Goal: Check status: Check status

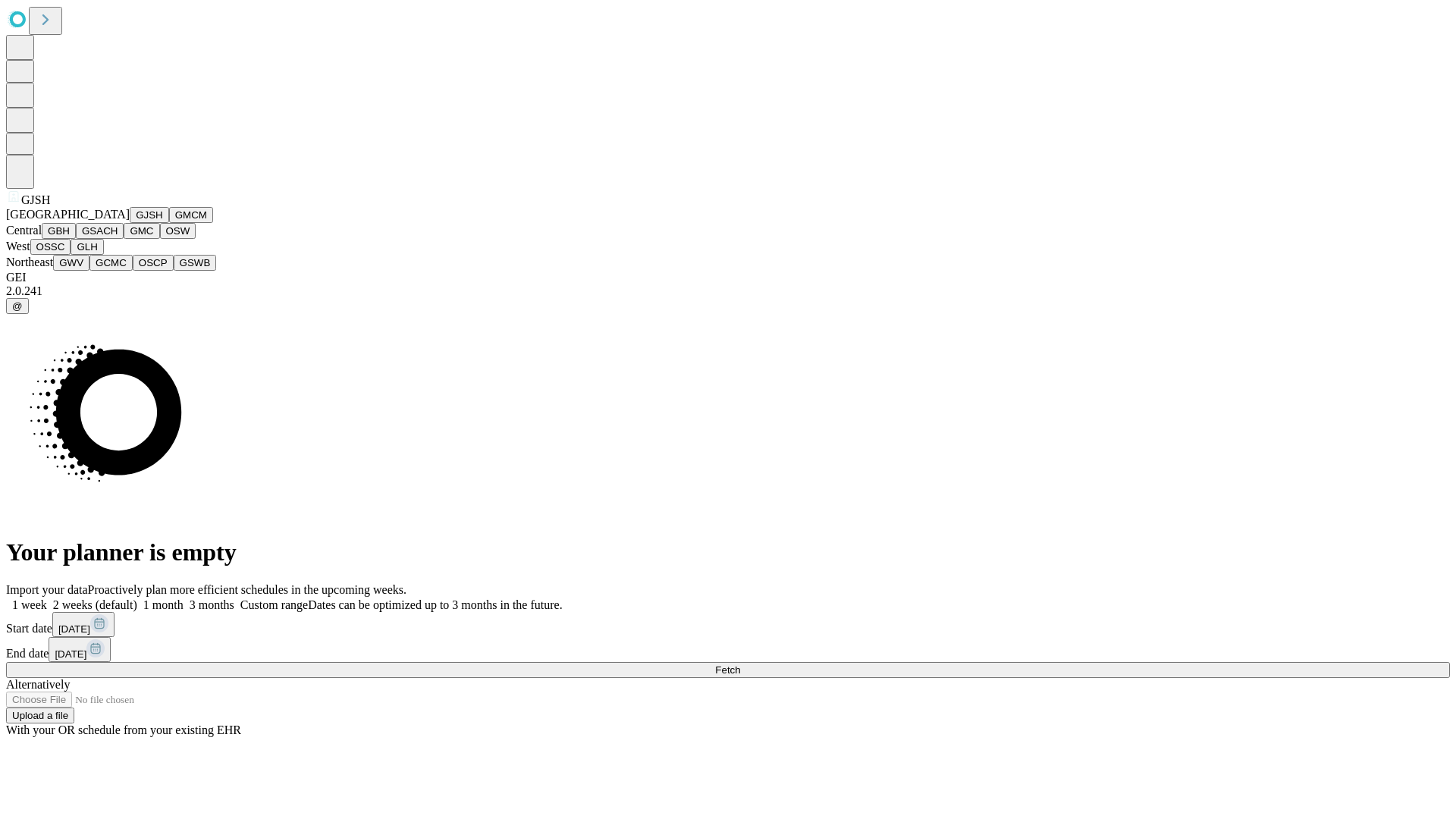
click at [130, 223] on button "GJSH" at bounding box center [150, 215] width 40 height 16
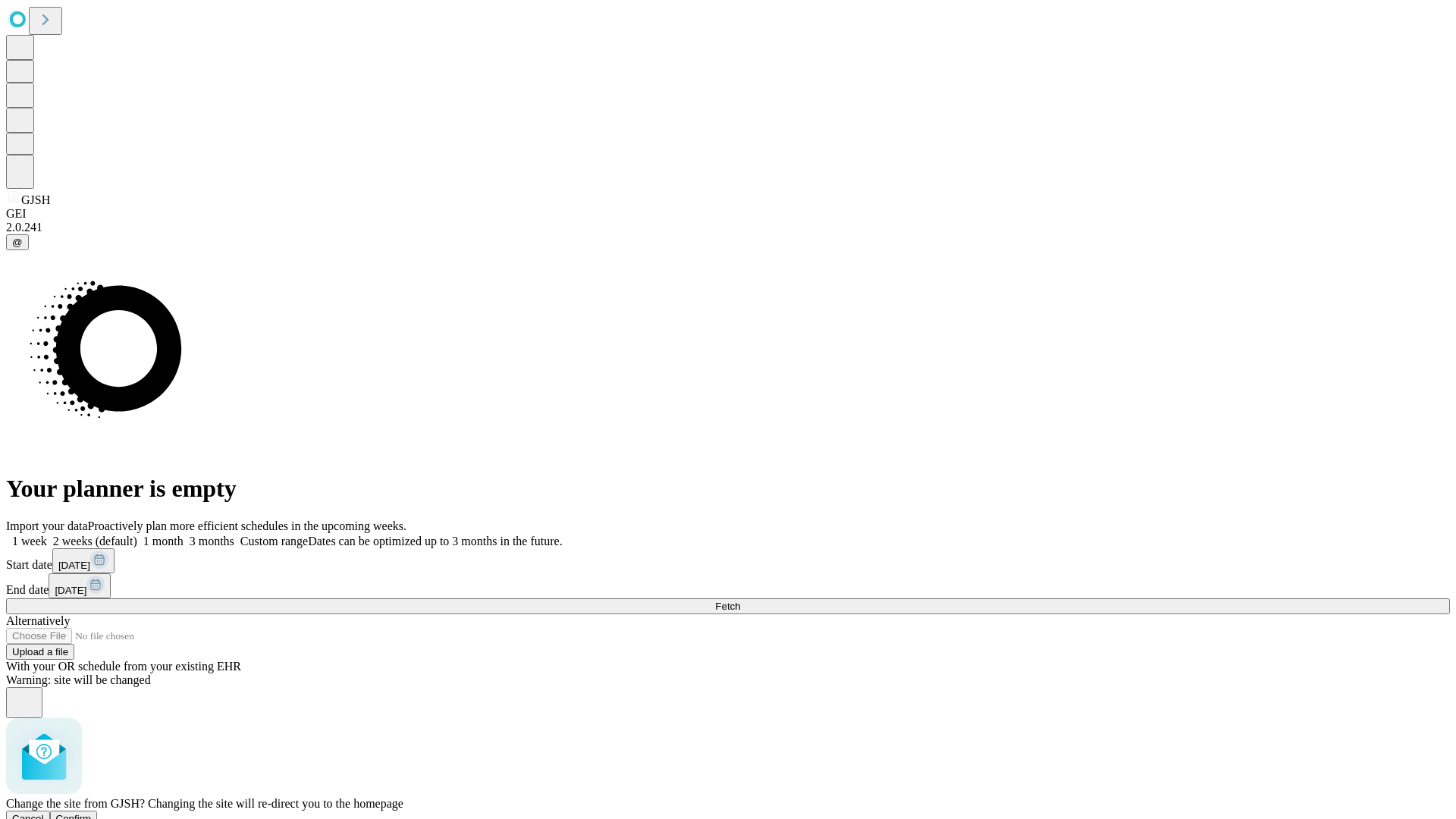
click at [92, 813] on span "Confirm" at bounding box center [74, 819] width 36 height 11
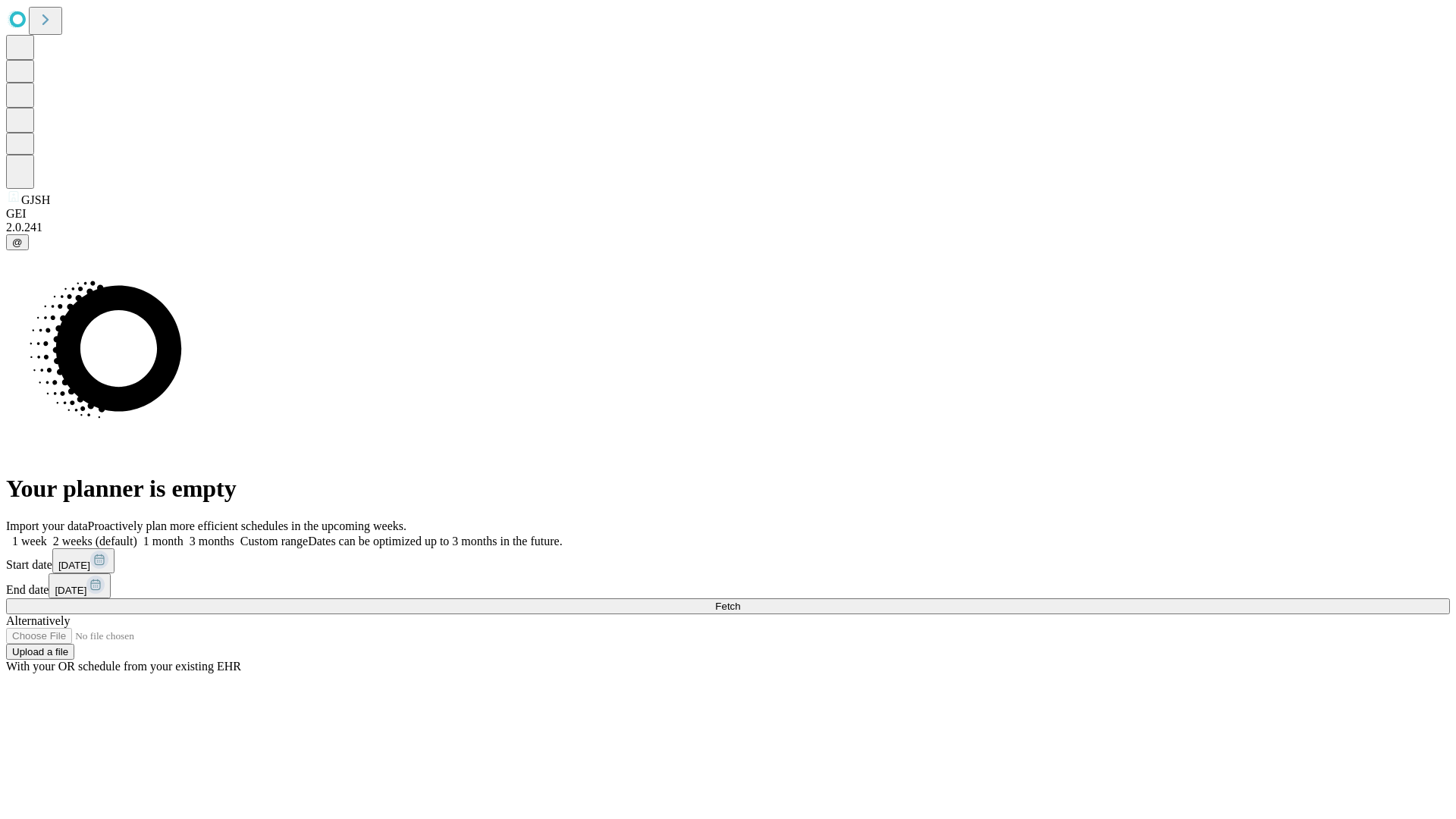
click at [137, 535] on label "2 weeks (default)" at bounding box center [92, 542] width 90 height 13
click at [740, 601] on span "Fetch" at bounding box center [728, 607] width 25 height 11
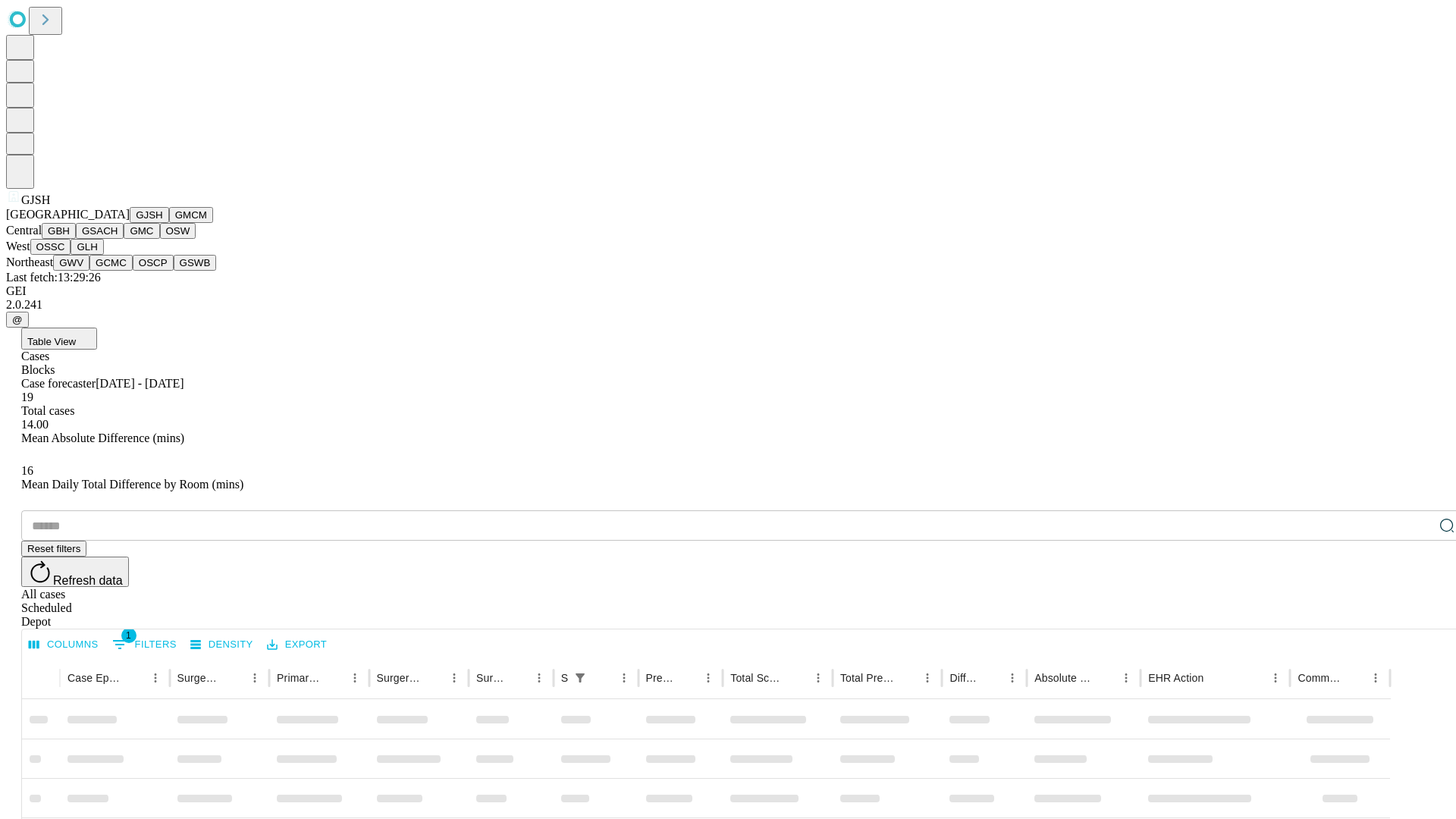
click at [169, 223] on button "GMCM" at bounding box center [191, 215] width 44 height 16
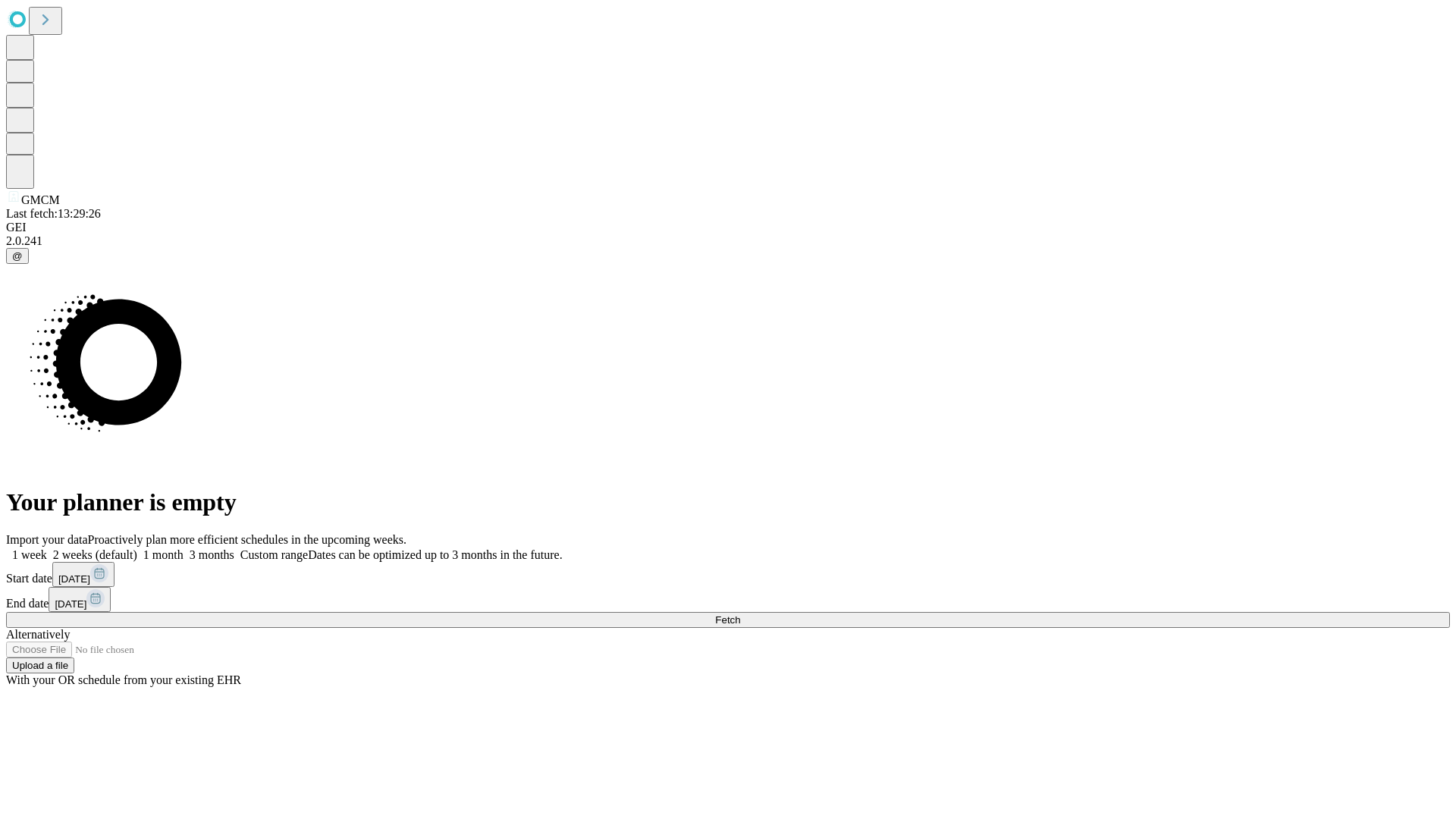
click at [137, 548] on label "2 weeks (default)" at bounding box center [92, 555] width 90 height 13
click at [740, 614] on span "Fetch" at bounding box center [728, 620] width 25 height 11
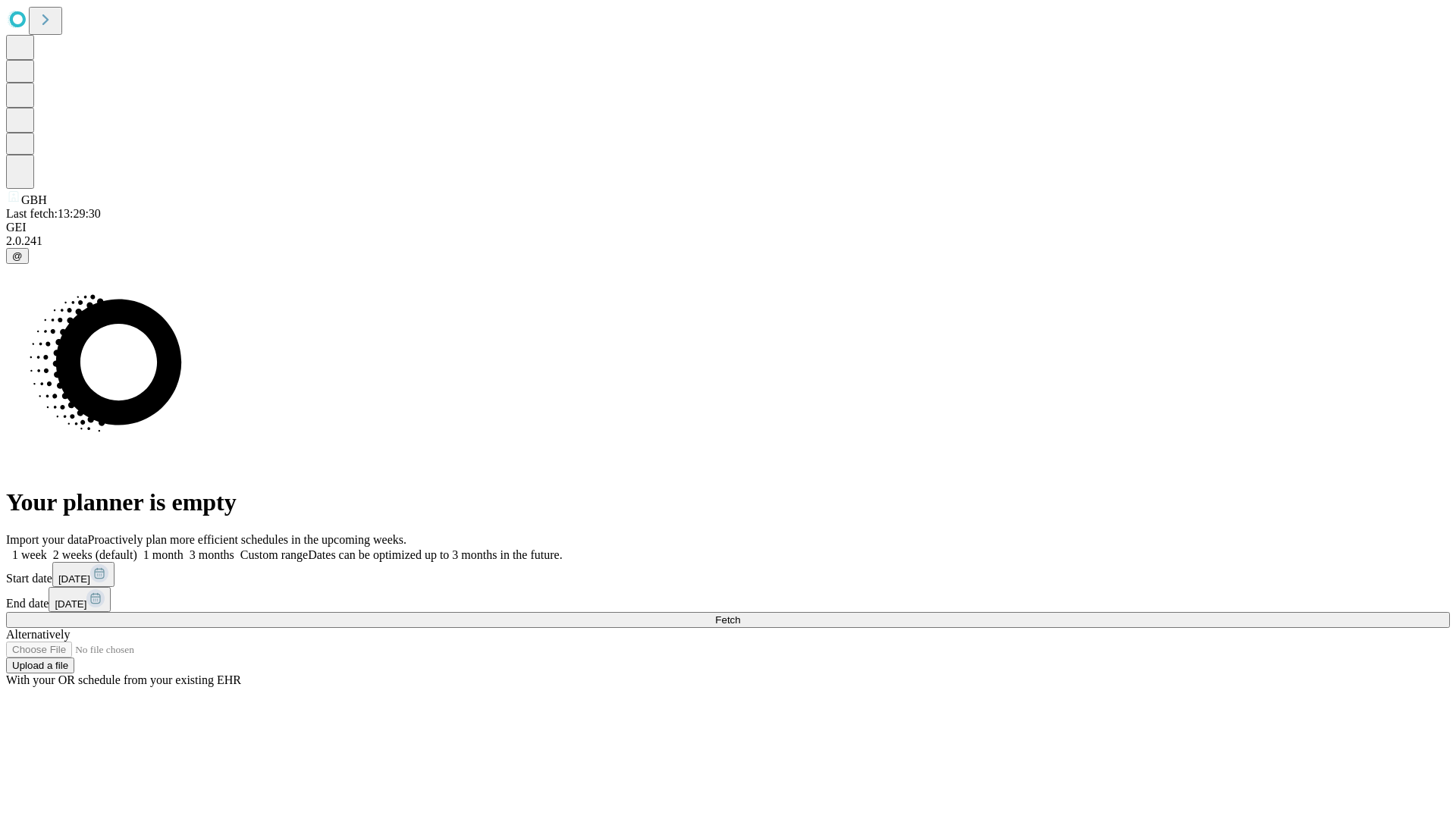
click at [137, 548] on label "2 weeks (default)" at bounding box center [92, 555] width 90 height 13
click at [740, 614] on span "Fetch" at bounding box center [728, 620] width 25 height 11
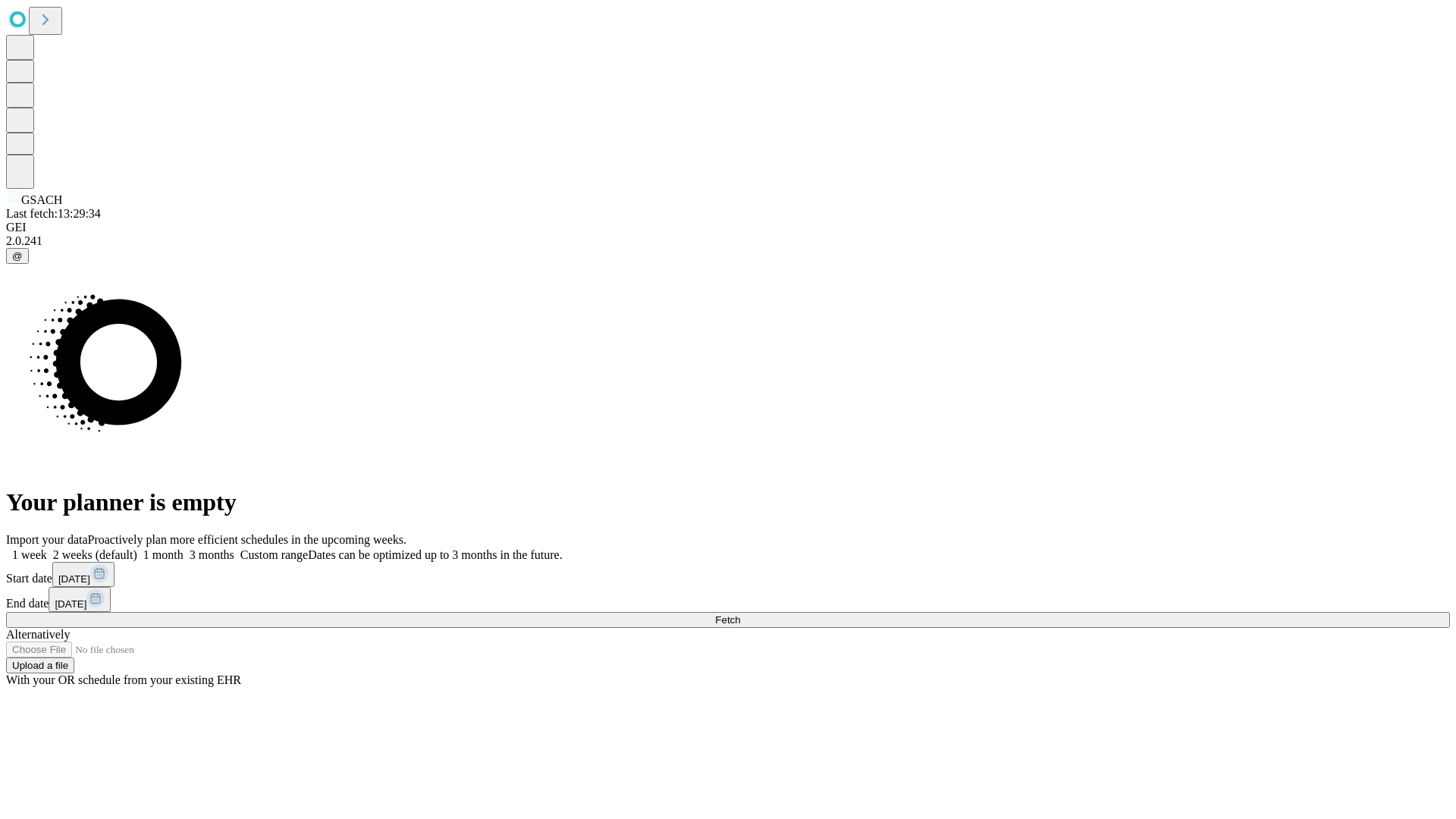
click at [137, 548] on label "2 weeks (default)" at bounding box center [92, 555] width 90 height 13
click at [740, 614] on span "Fetch" at bounding box center [728, 620] width 25 height 11
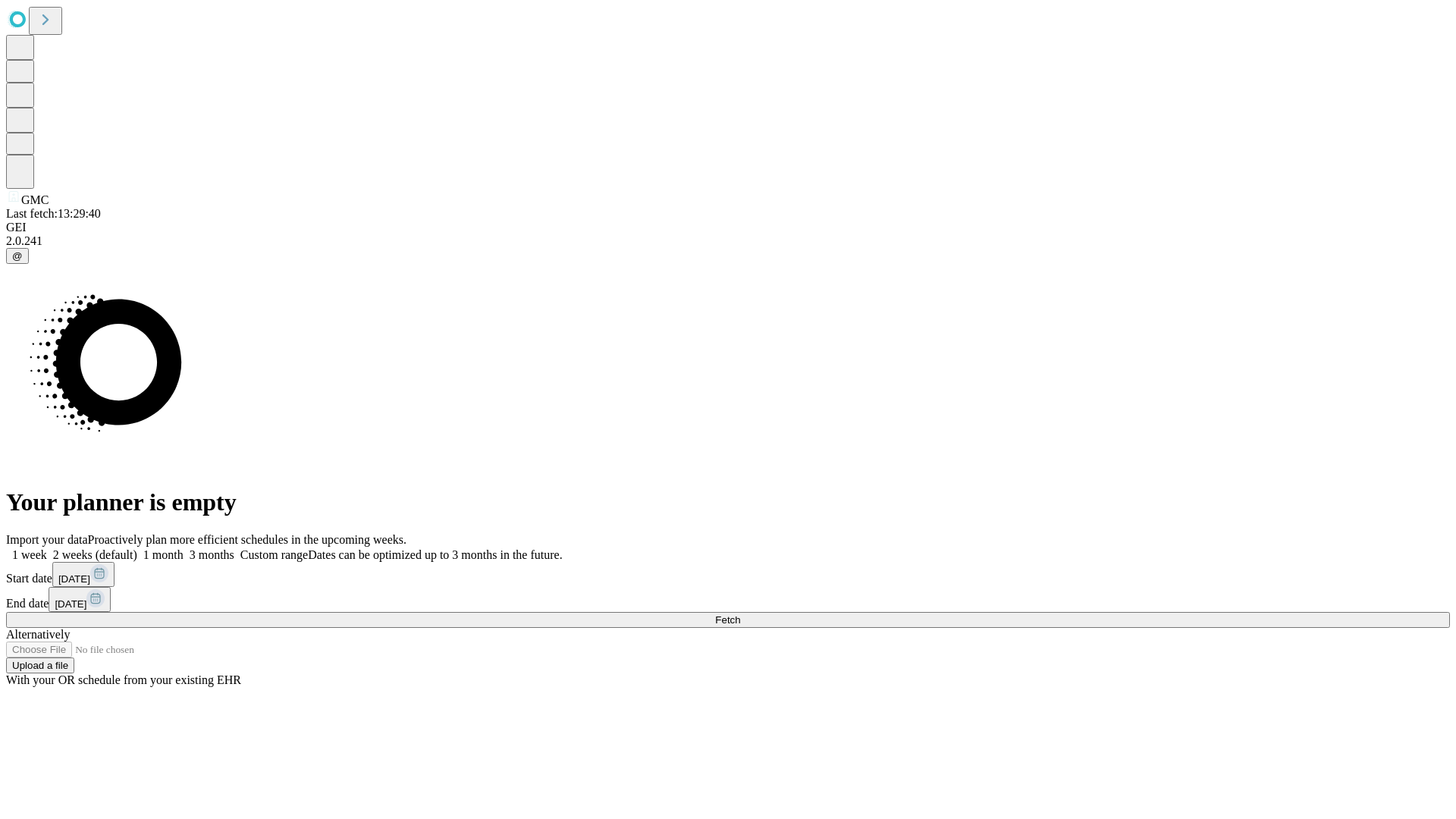
click at [137, 548] on label "2 weeks (default)" at bounding box center [92, 555] width 90 height 13
click at [740, 614] on span "Fetch" at bounding box center [728, 620] width 25 height 11
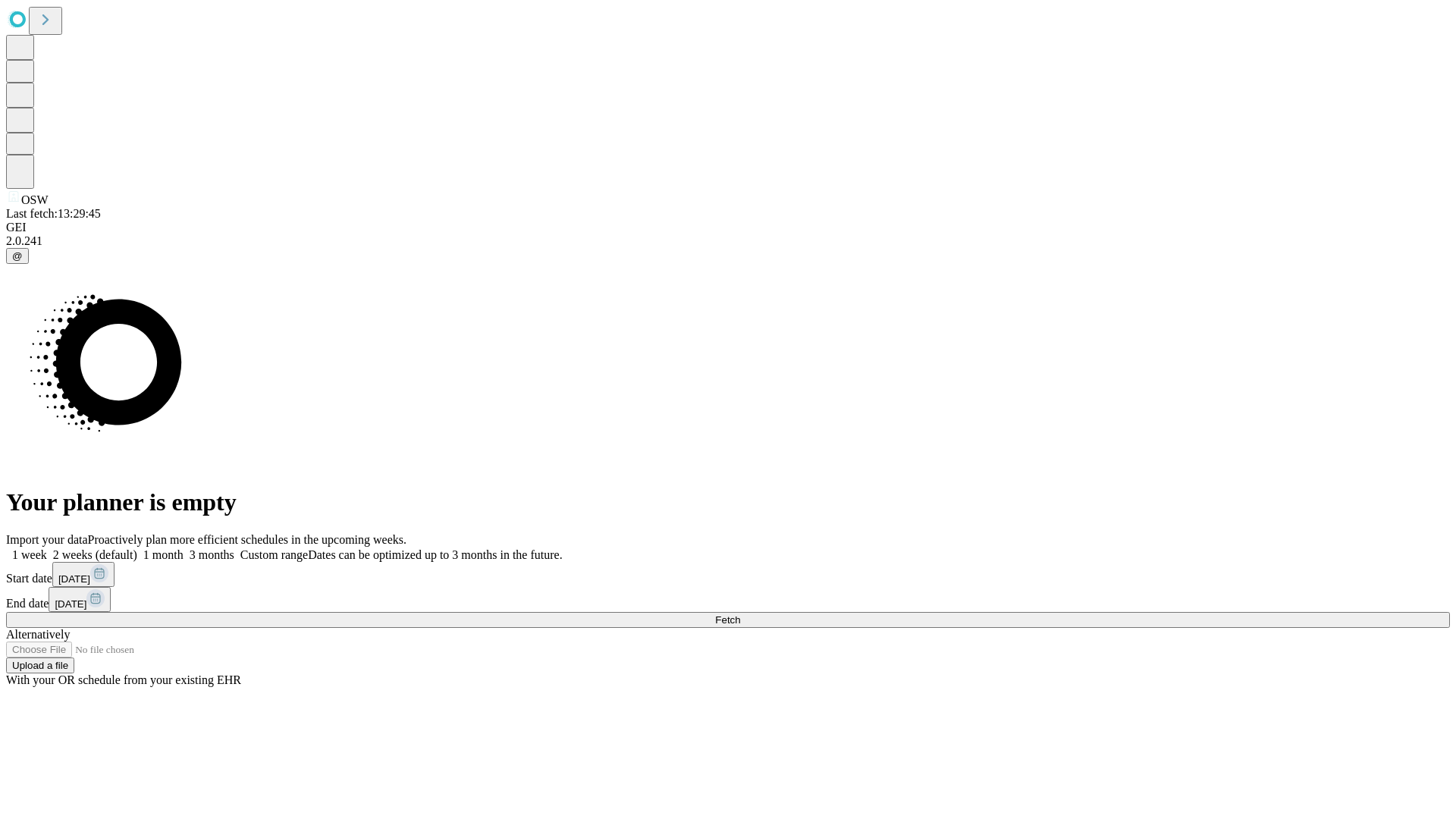
click at [740, 614] on span "Fetch" at bounding box center [728, 620] width 25 height 11
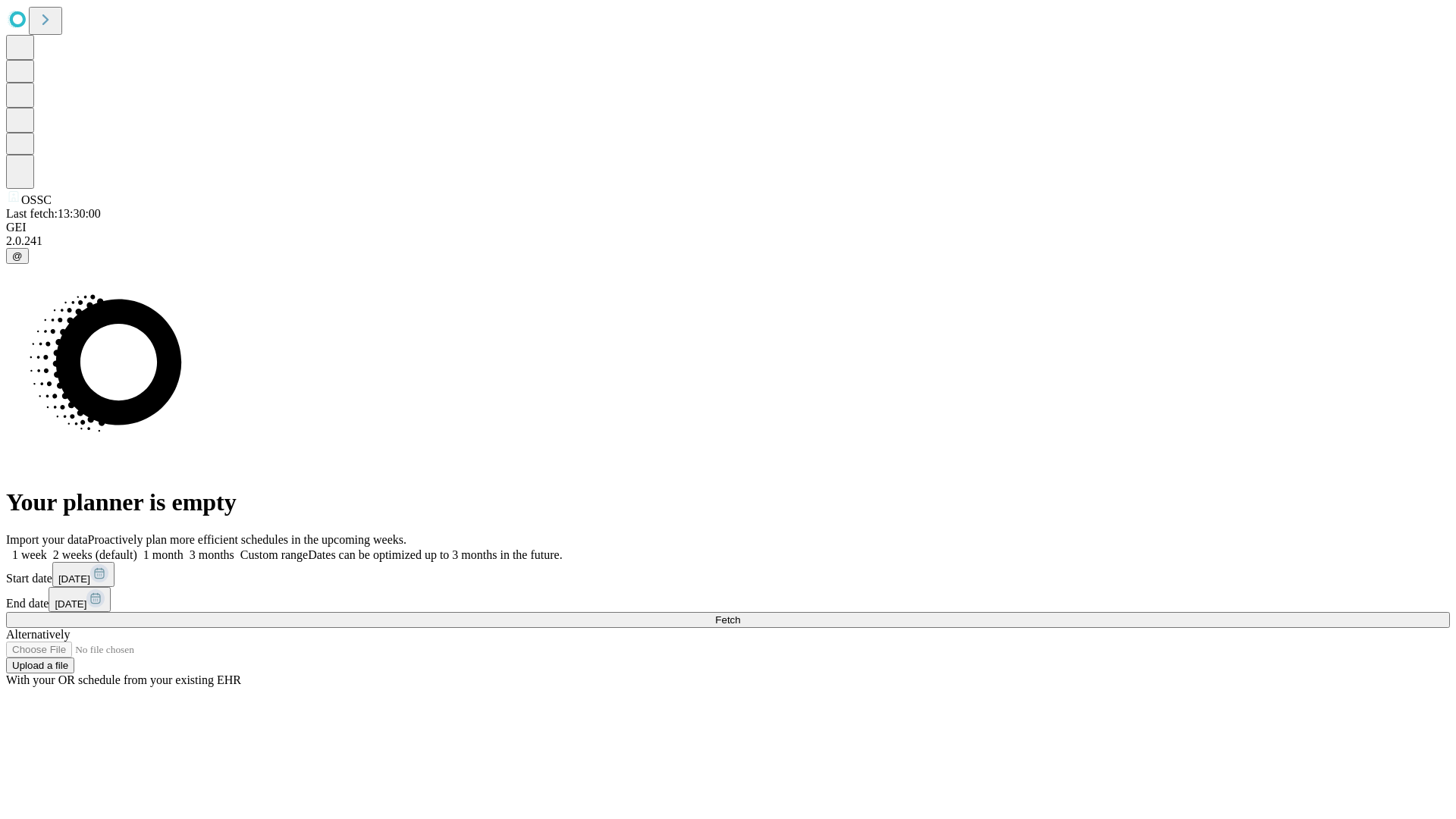
click at [137, 548] on label "2 weeks (default)" at bounding box center [92, 555] width 90 height 13
click at [740, 614] on span "Fetch" at bounding box center [728, 620] width 25 height 11
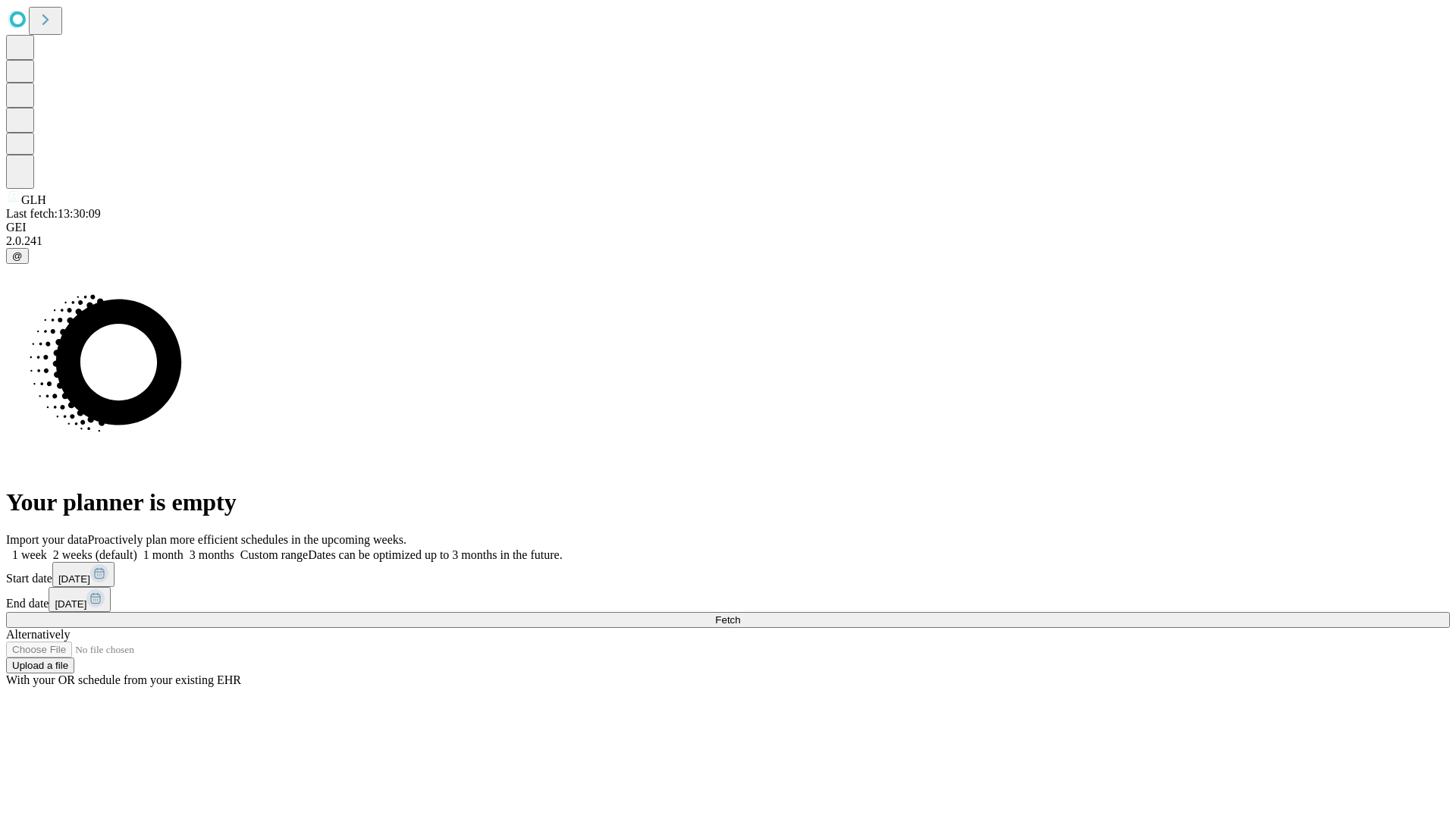
click at [137, 548] on label "2 weeks (default)" at bounding box center [92, 555] width 90 height 13
click at [740, 614] on span "Fetch" at bounding box center [728, 620] width 25 height 11
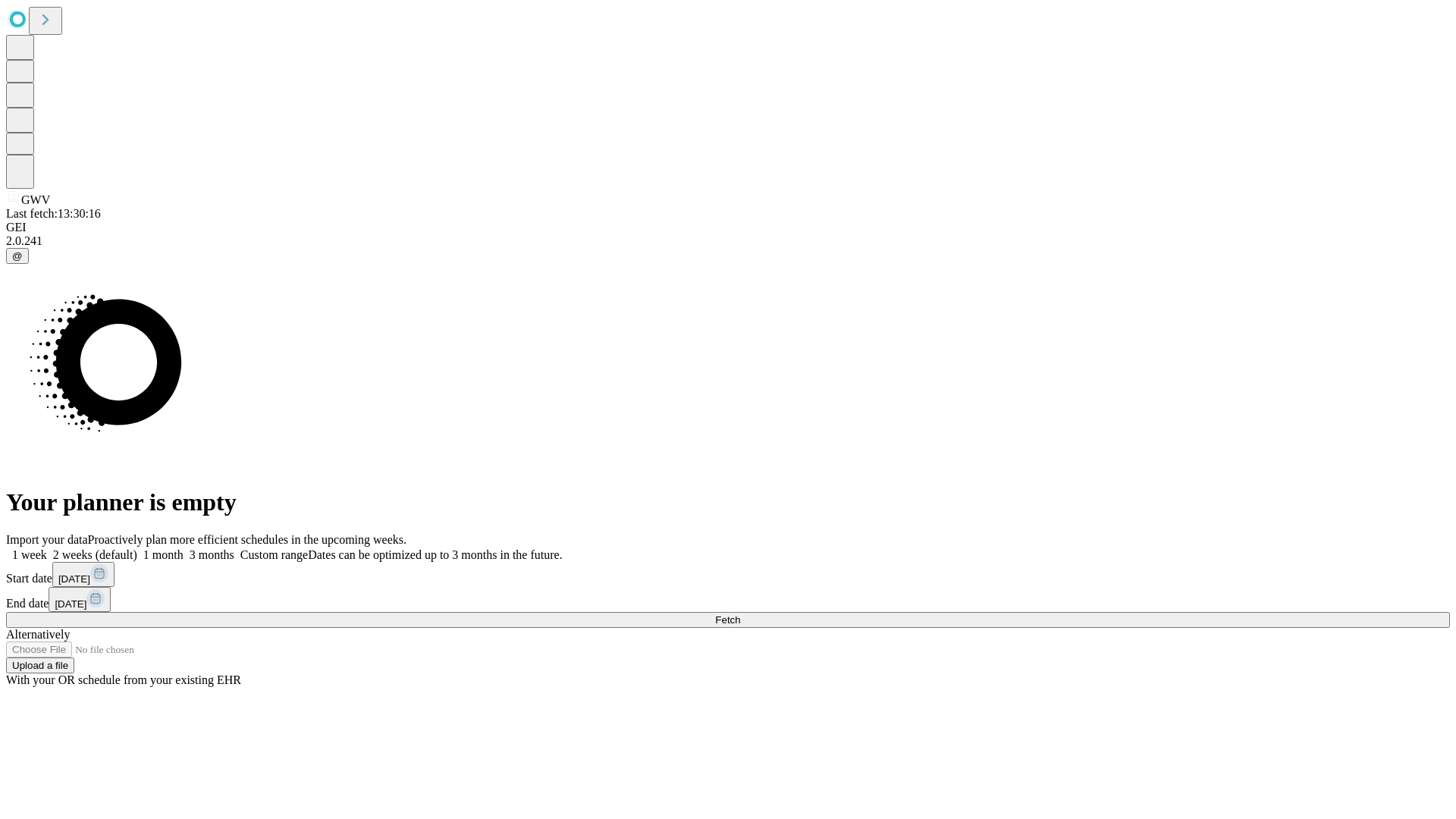
click at [137, 548] on label "2 weeks (default)" at bounding box center [92, 555] width 90 height 13
click at [740, 614] on span "Fetch" at bounding box center [728, 620] width 25 height 11
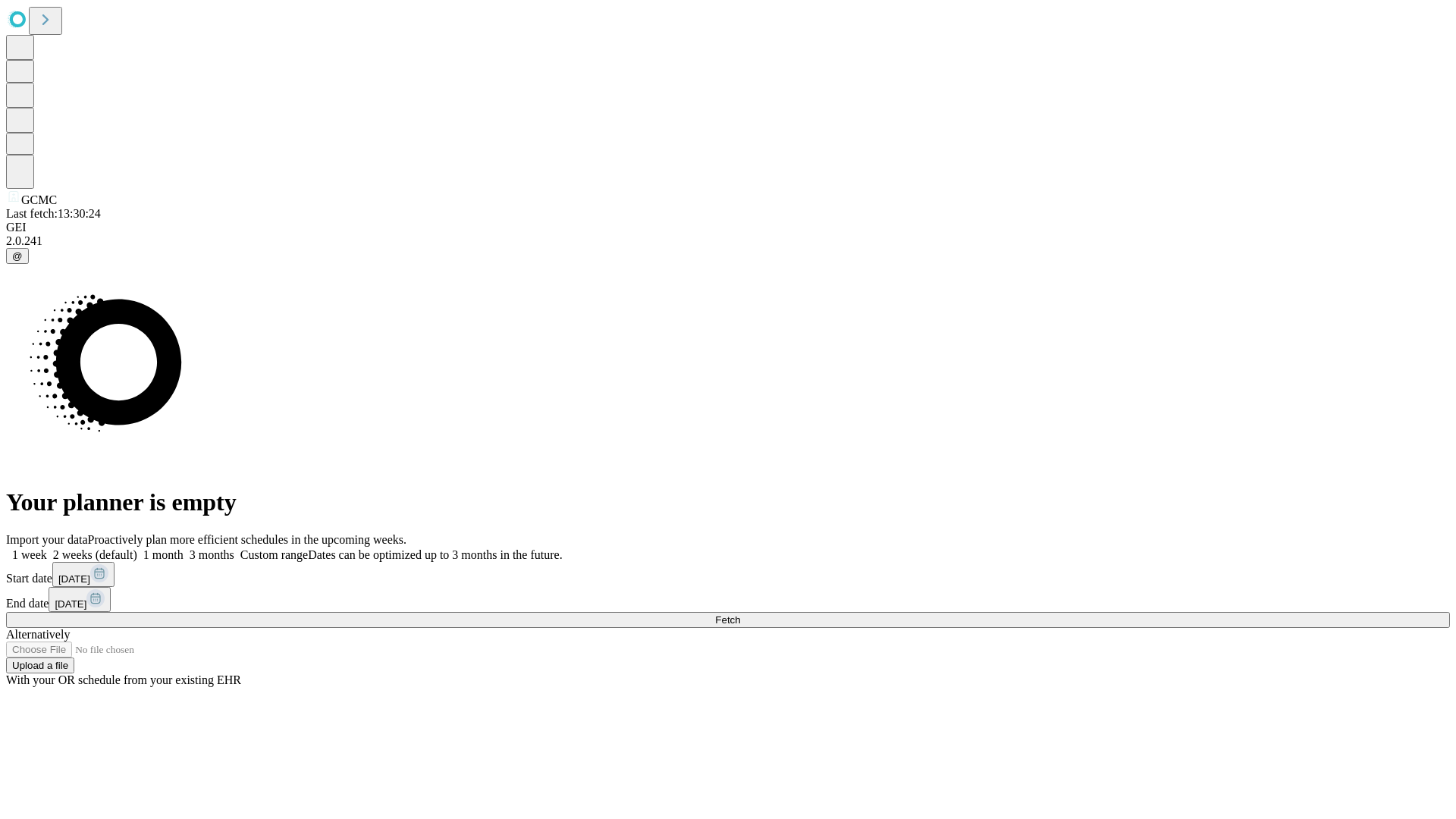
click at [137, 548] on label "2 weeks (default)" at bounding box center [92, 555] width 90 height 13
click at [740, 614] on span "Fetch" at bounding box center [728, 620] width 25 height 11
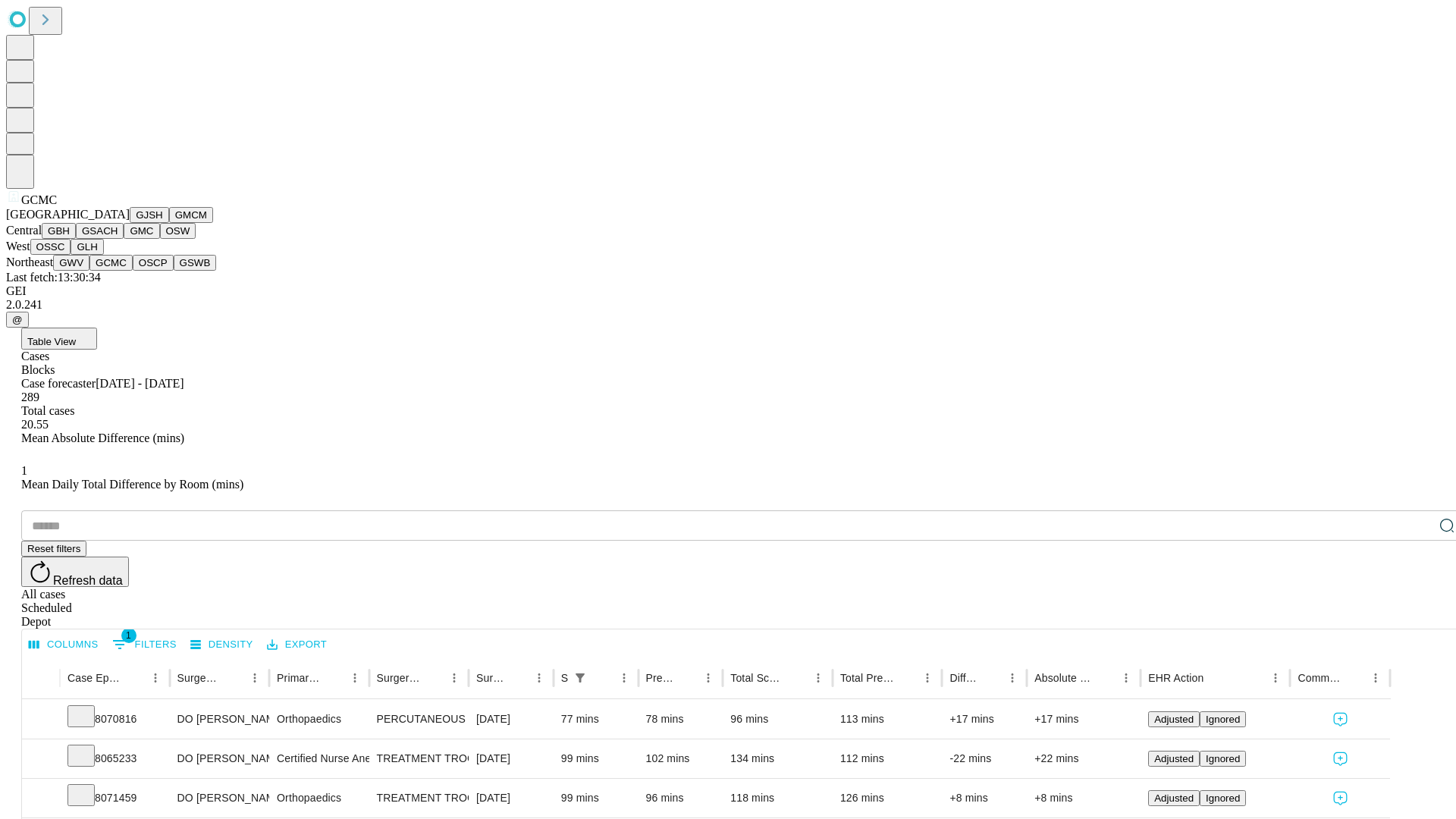
click at [133, 271] on button "OSCP" at bounding box center [152, 262] width 41 height 16
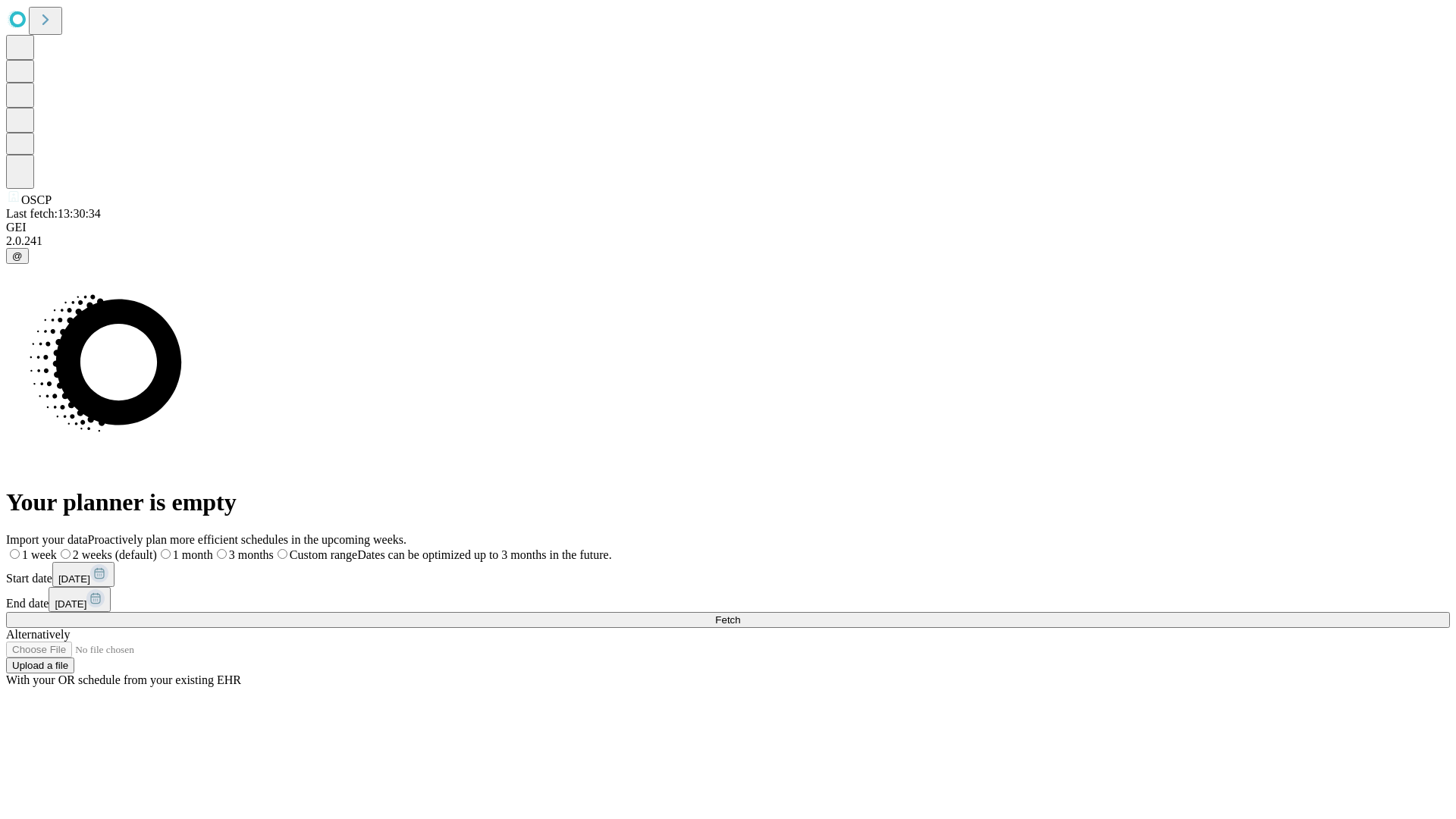
click at [157, 548] on label "2 weeks (default)" at bounding box center [107, 555] width 100 height 13
click at [740, 614] on span "Fetch" at bounding box center [728, 620] width 25 height 11
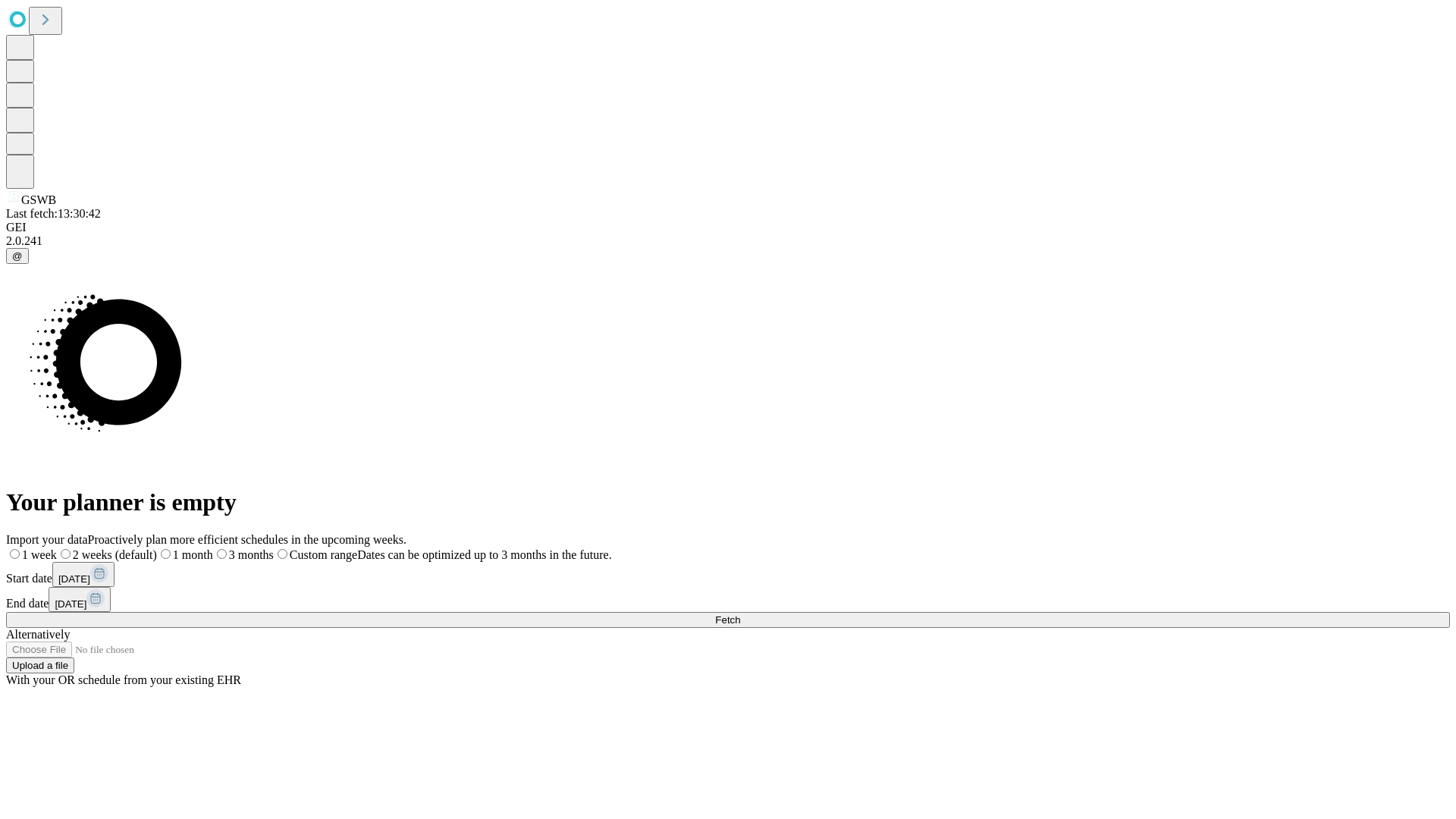
click at [740, 614] on span "Fetch" at bounding box center [728, 620] width 25 height 11
